Goal: Information Seeking & Learning: Find specific fact

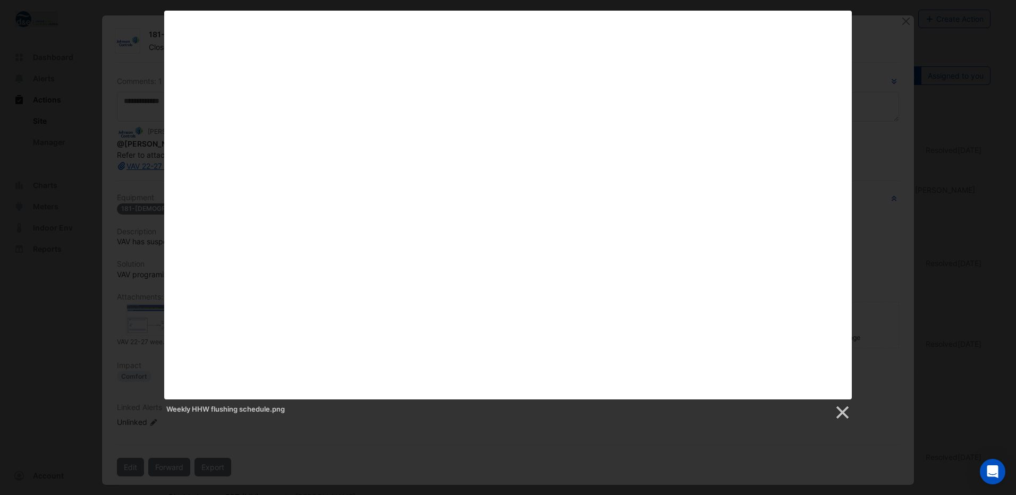
click at [881, 91] on div "Weekly HHW flushing schedule.png" at bounding box center [508, 216] width 1016 height 410
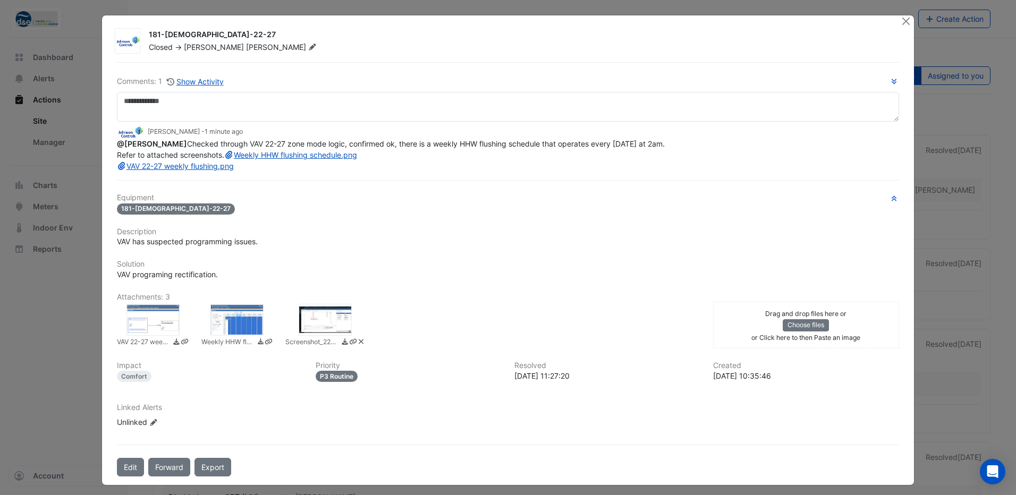
drag, startPoint x: 235, startPoint y: 144, endPoint x: 677, endPoint y: 156, distance: 441.6
click at [677, 156] on div "@[PERSON_NAME] Checked through VAV 22-27 zone mode logic, confirmed ok, there i…" at bounding box center [508, 154] width 782 height 33
click at [224, 159] on link "Weekly HHW flushing schedule.png" at bounding box center [290, 154] width 133 height 9
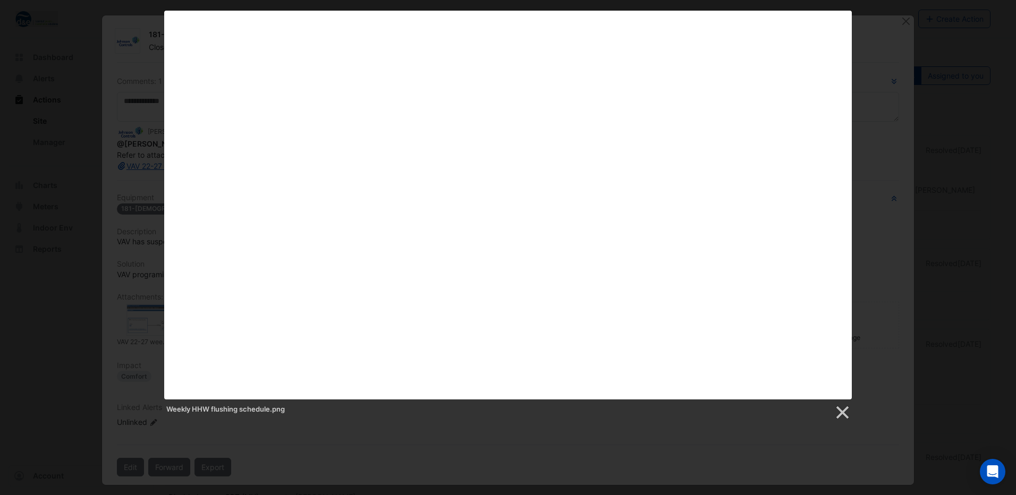
click at [884, 50] on div "Weekly HHW flushing schedule.png" at bounding box center [508, 216] width 1016 height 410
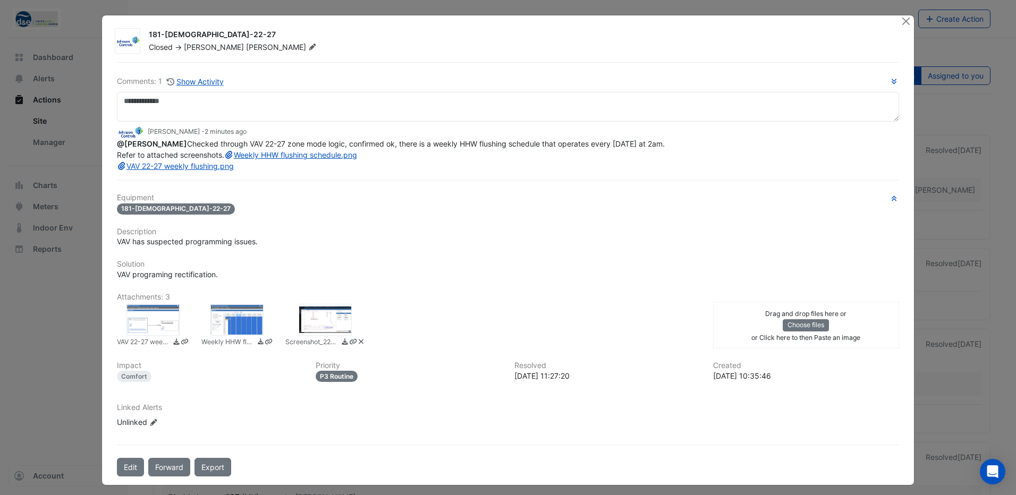
click at [318, 326] on div at bounding box center [325, 320] width 53 height 32
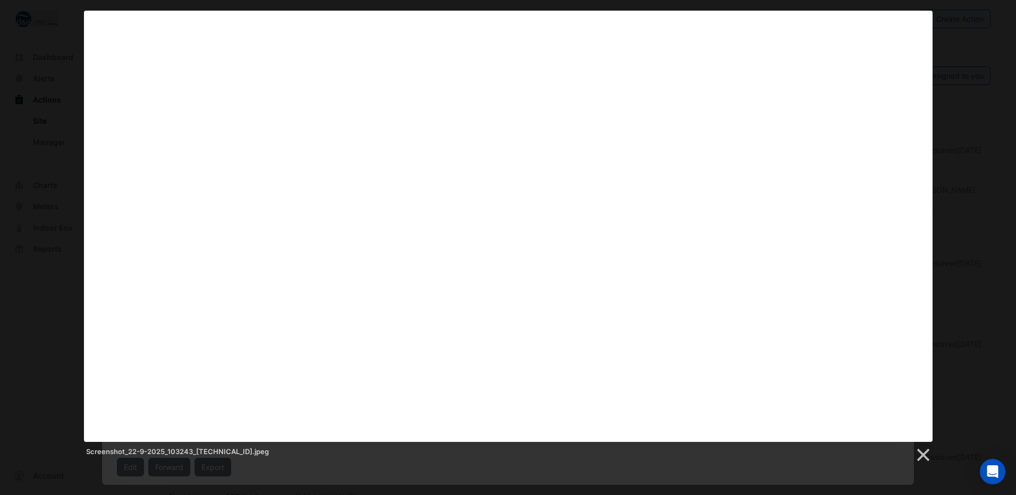
click at [951, 24] on div "Screenshot_22-9-2025_103243_[TECHNICAL_ID].jpeg" at bounding box center [508, 237] width 1016 height 453
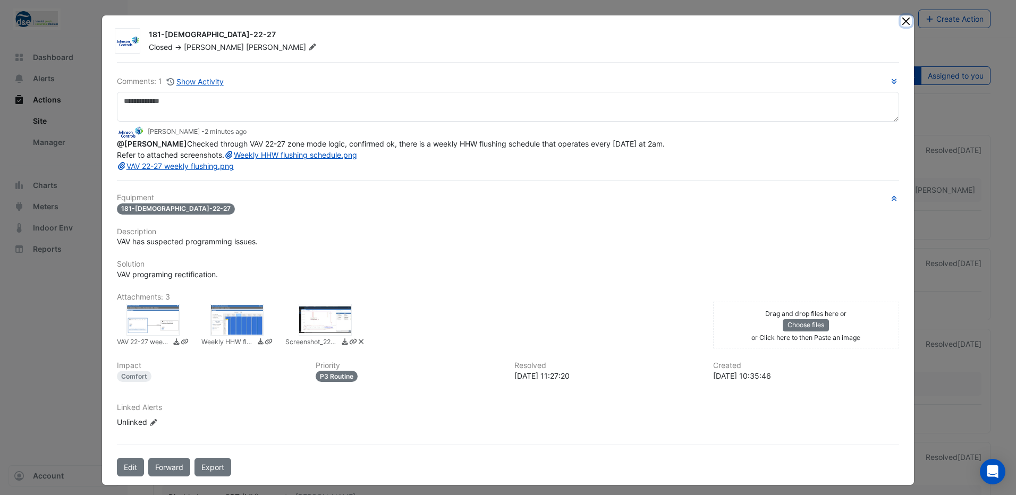
click at [900, 22] on button "Close" at bounding box center [905, 20] width 11 height 11
